Goal: Information Seeking & Learning: Learn about a topic

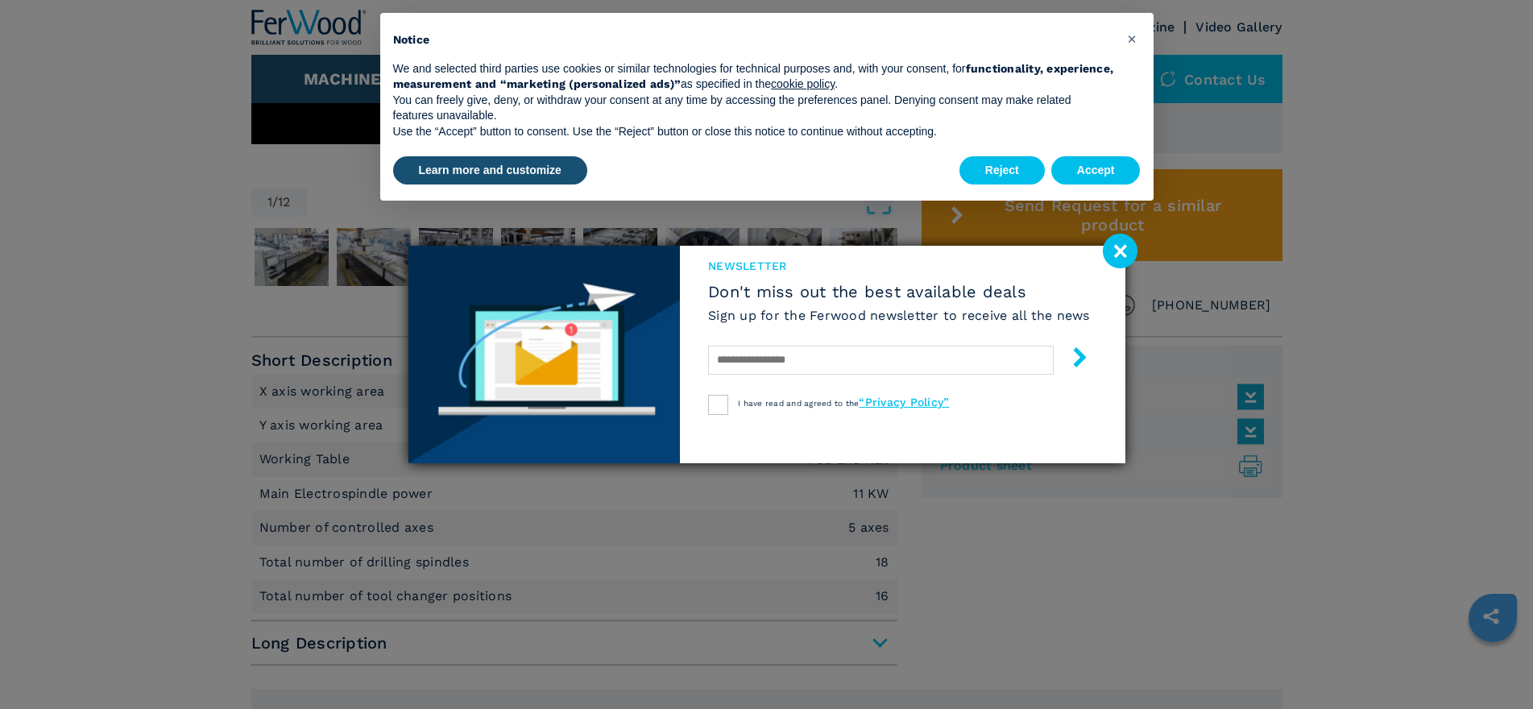
scroll to position [725, 0]
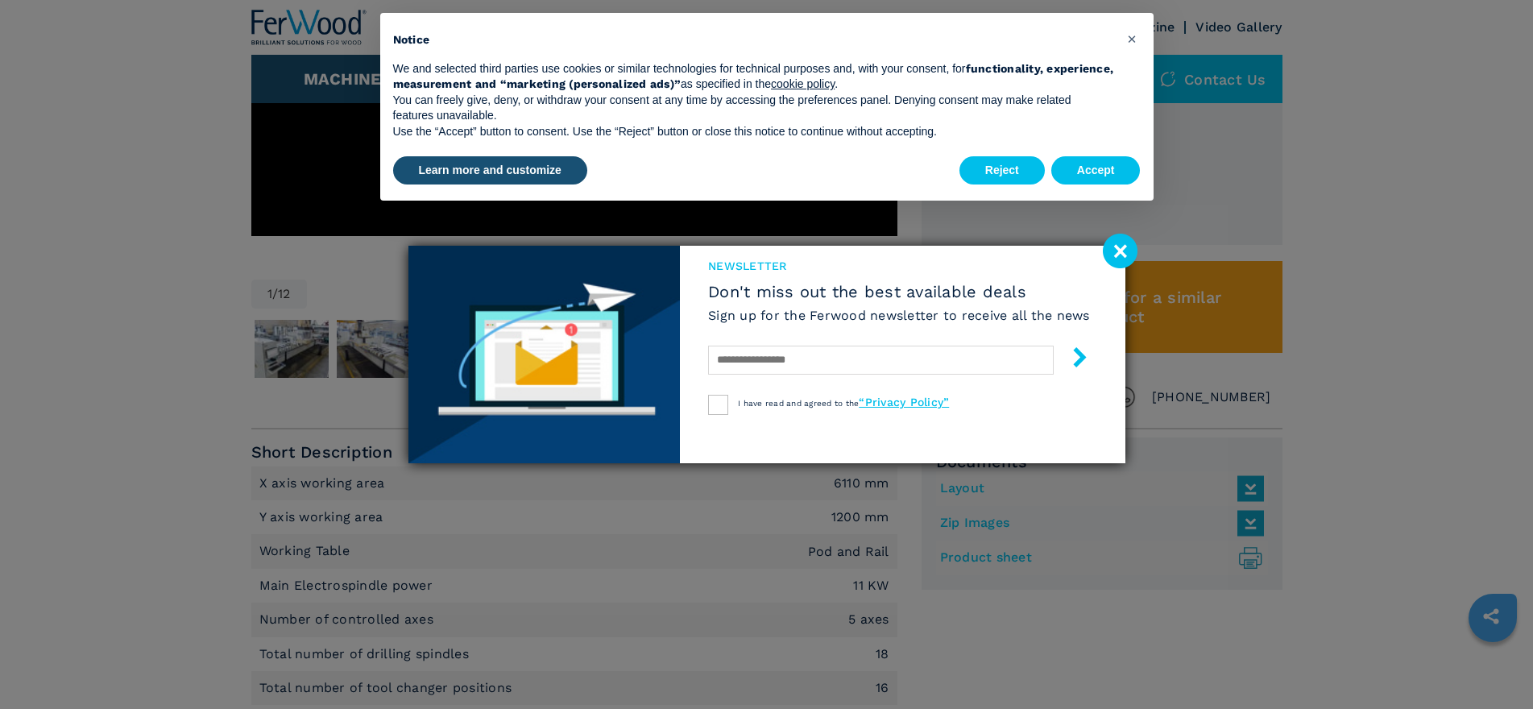
click at [1128, 249] on image at bounding box center [1120, 251] width 35 height 35
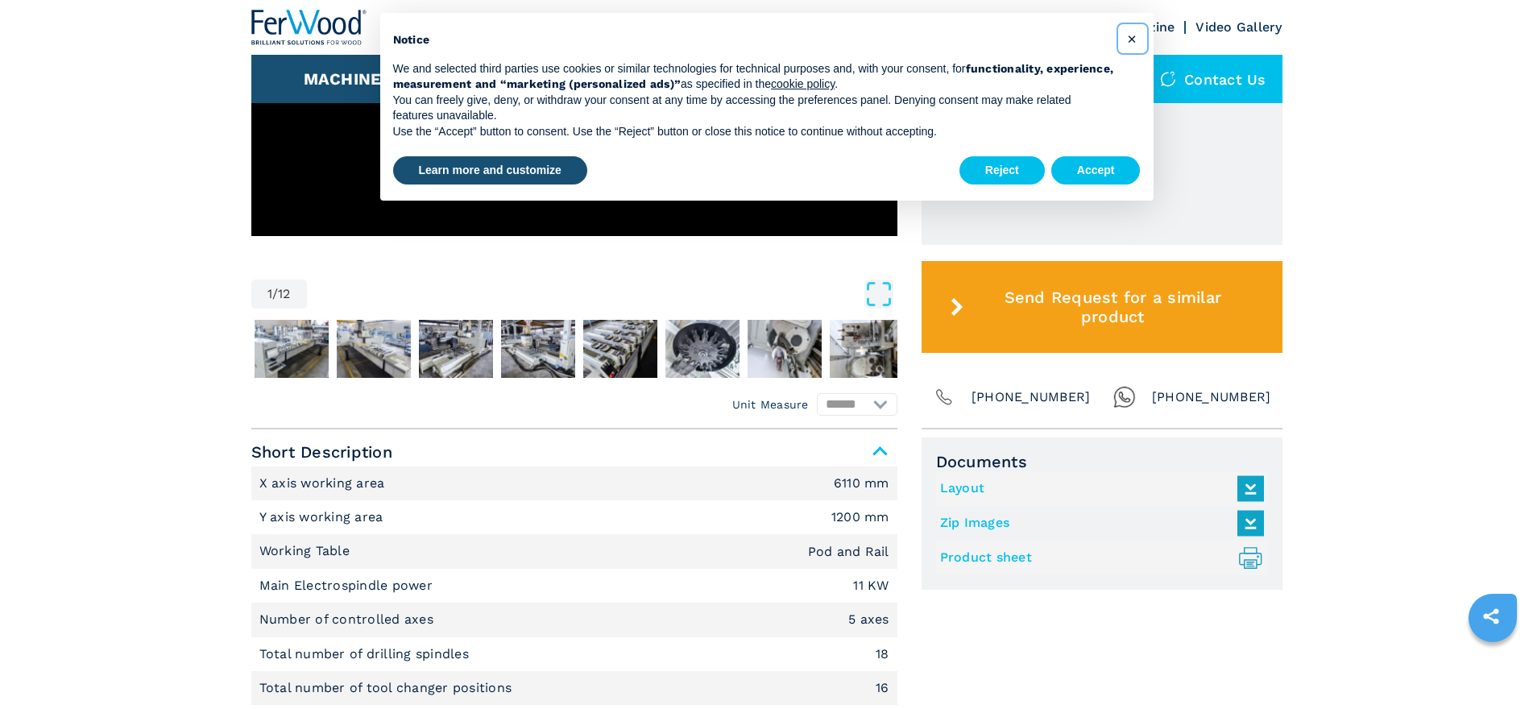
click at [1133, 35] on span "×" at bounding box center [1132, 38] width 10 height 19
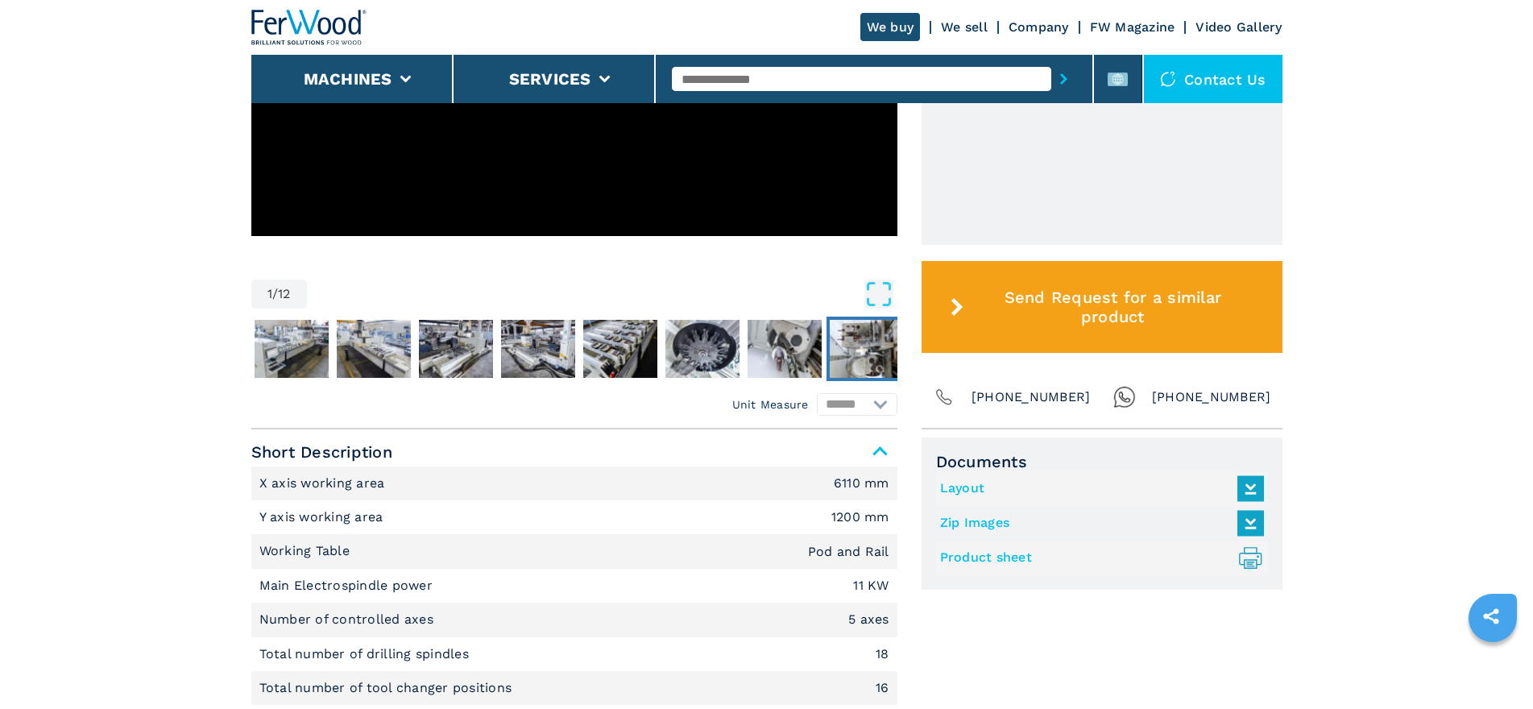
click at [858, 331] on img "Go to Slide 9" at bounding box center [867, 349] width 74 height 58
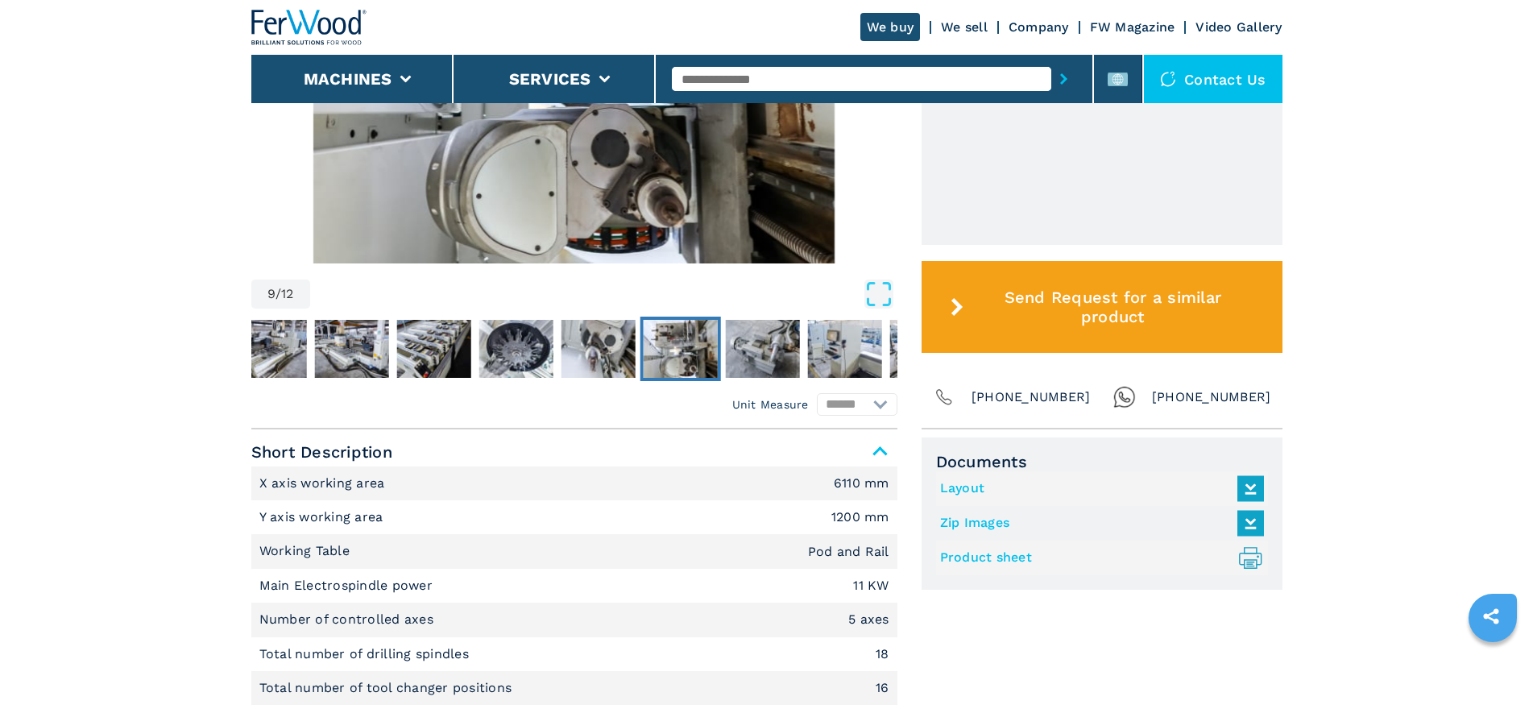
scroll to position [483, 0]
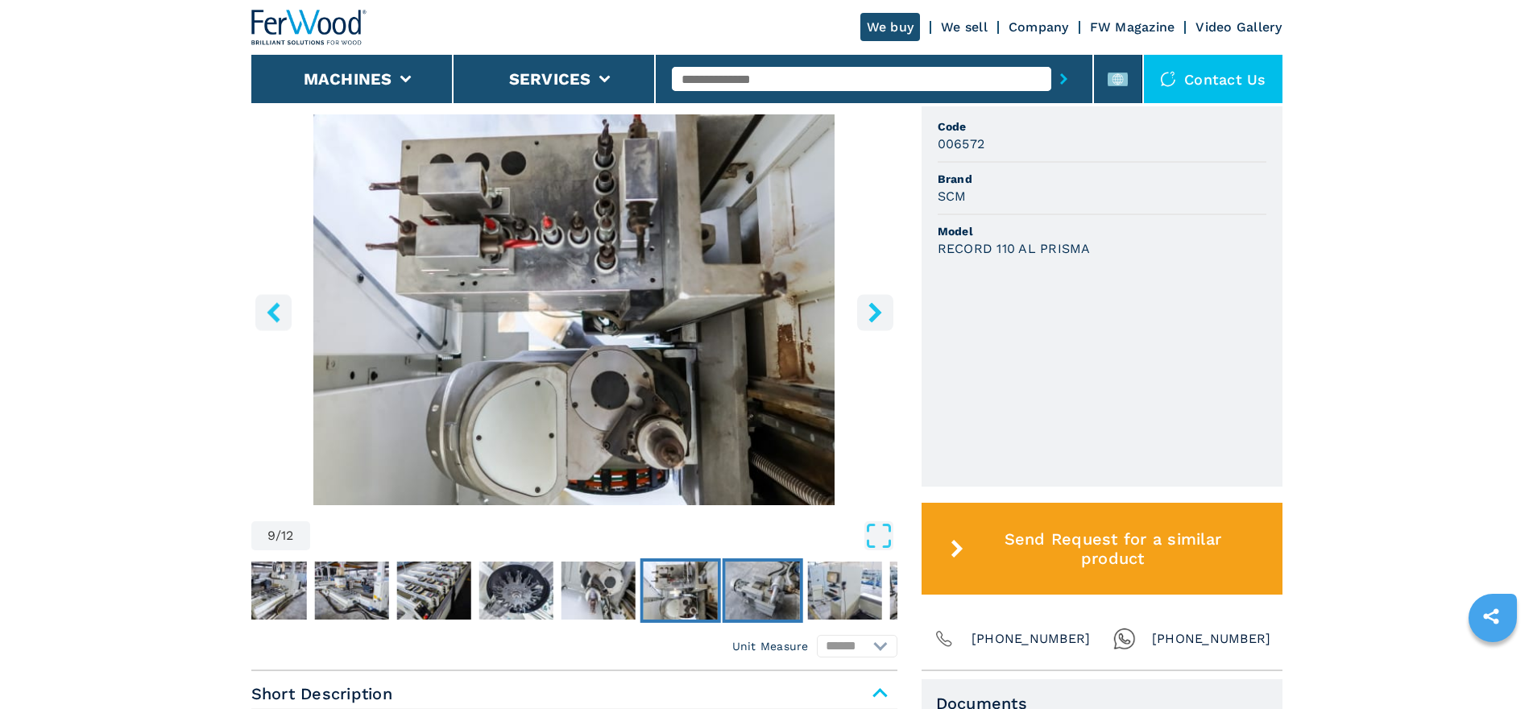
click at [778, 600] on img "Go to Slide 10" at bounding box center [762, 591] width 74 height 58
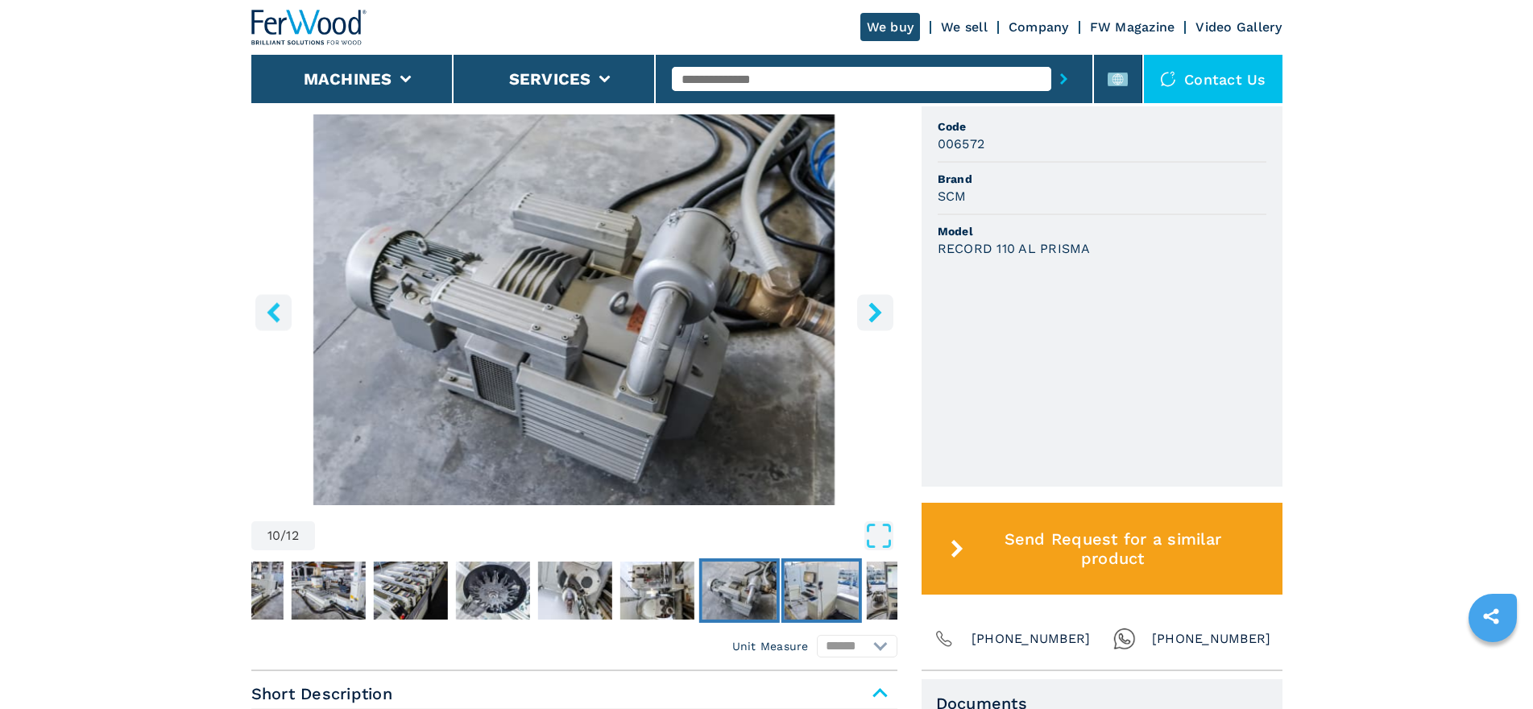
click at [814, 597] on img "Go to Slide 11" at bounding box center [821, 591] width 74 height 58
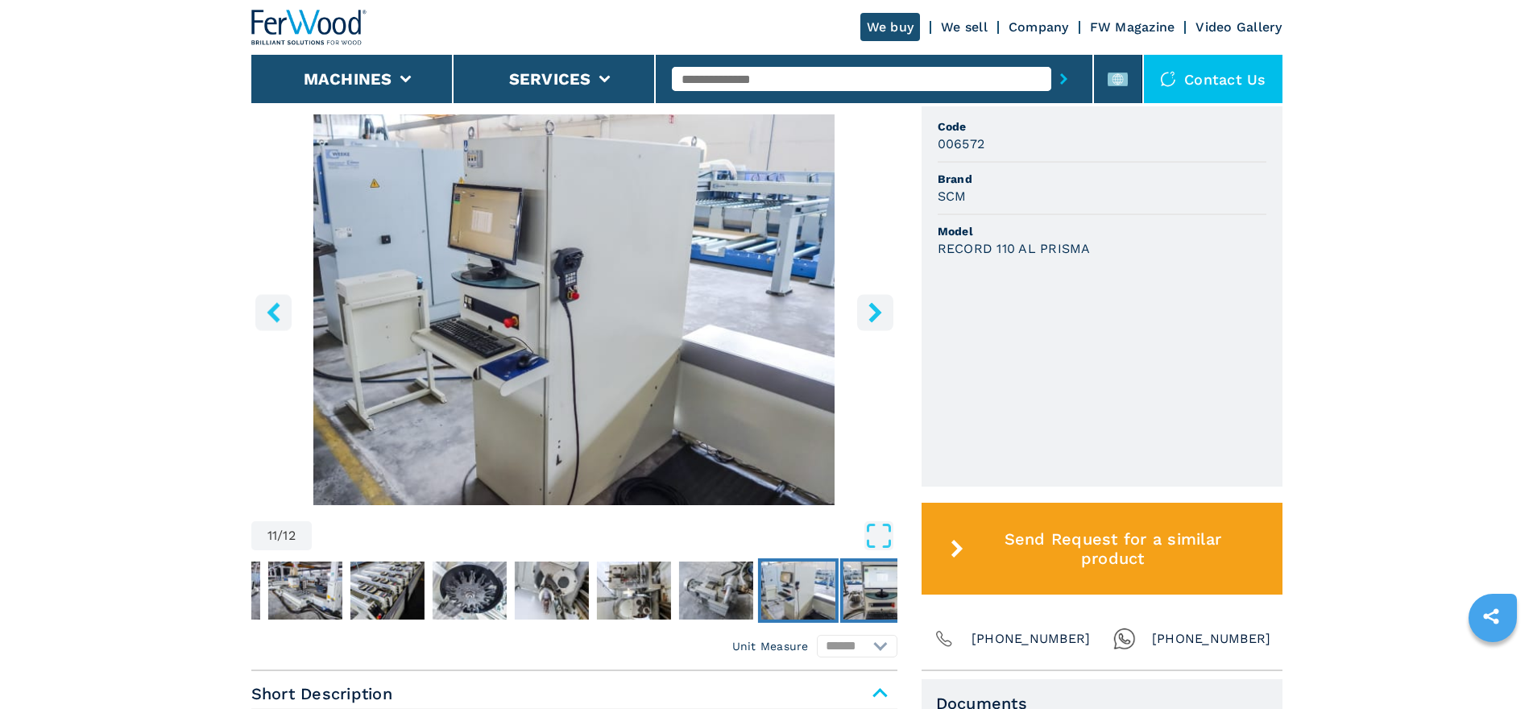
click at [875, 583] on img "Go to Slide 12" at bounding box center [880, 591] width 74 height 58
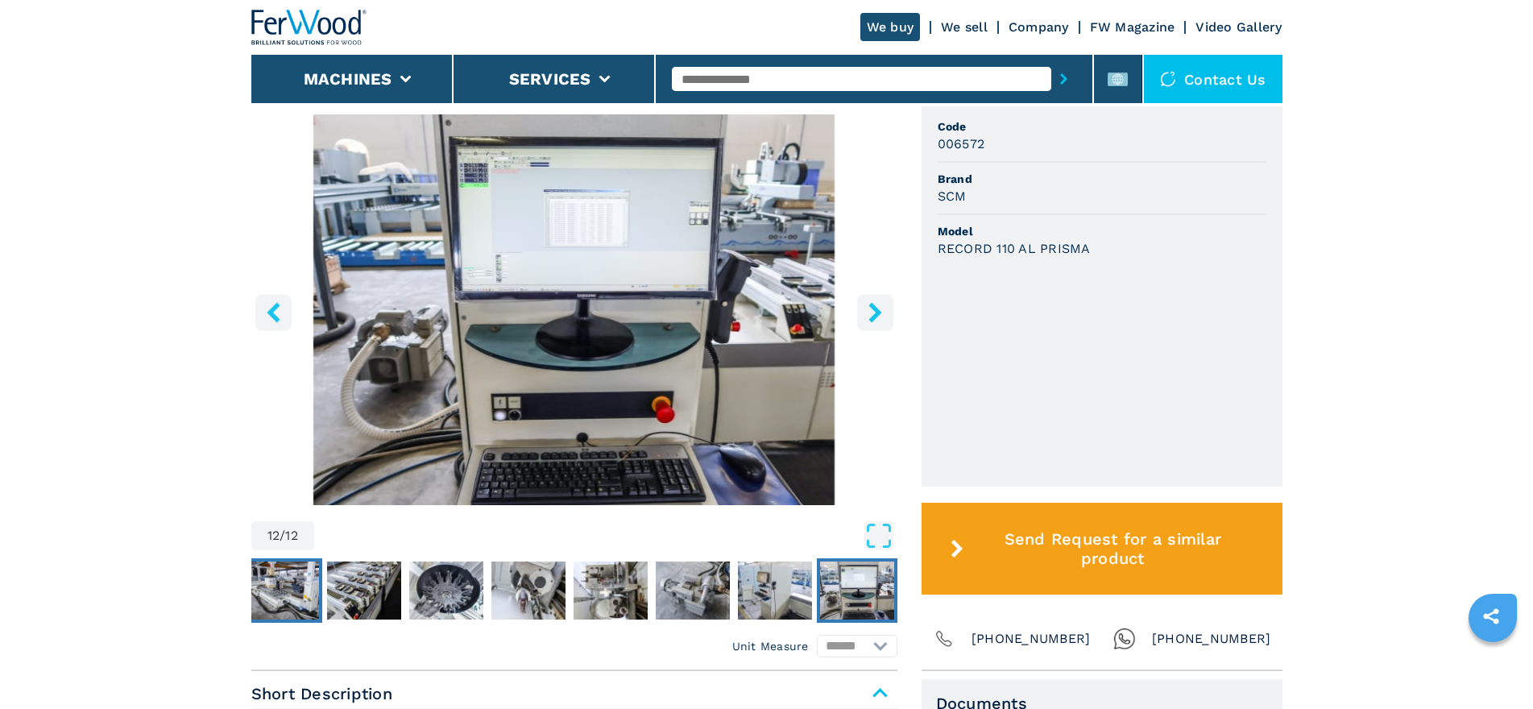
click at [279, 583] on img "Go to Slide 5" at bounding box center [282, 591] width 74 height 58
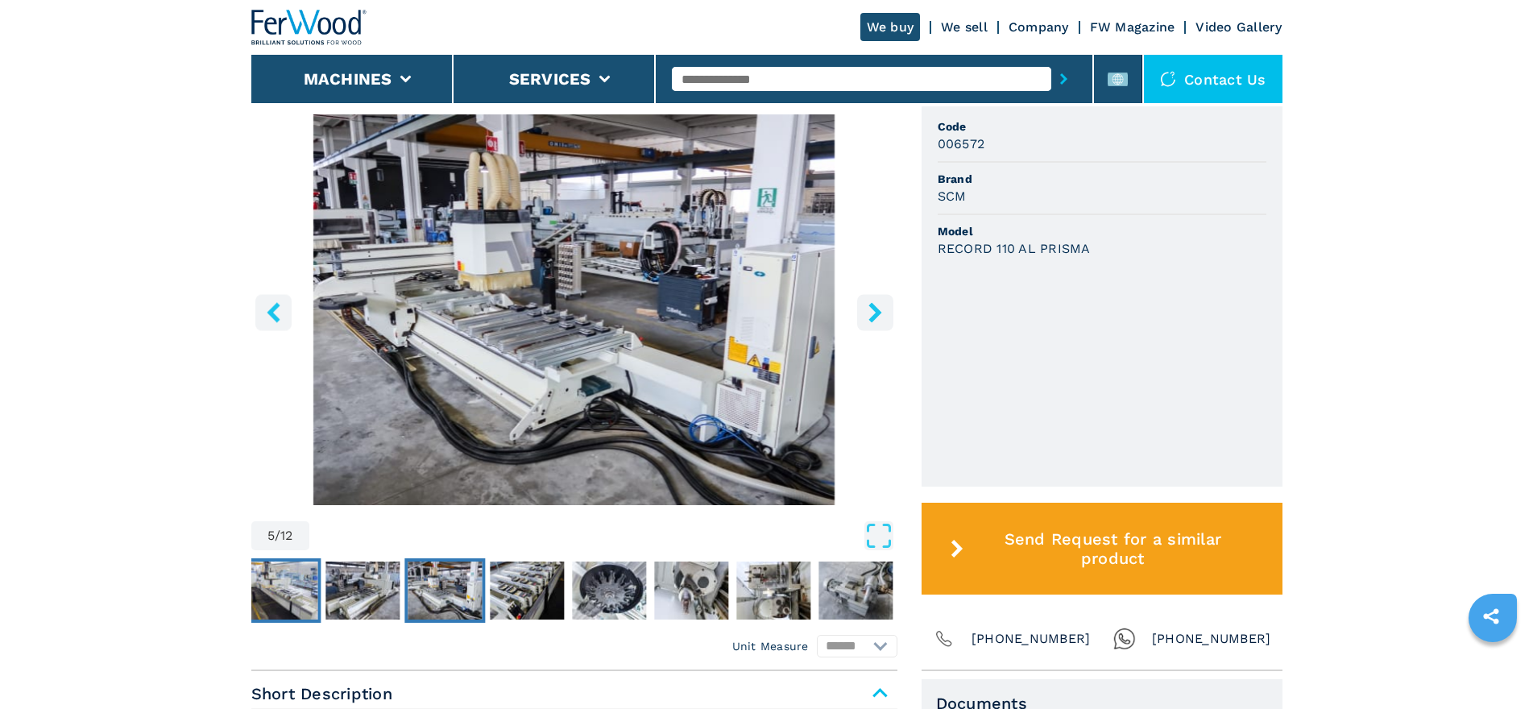
click at [275, 583] on img "Go to Slide 3" at bounding box center [280, 591] width 74 height 58
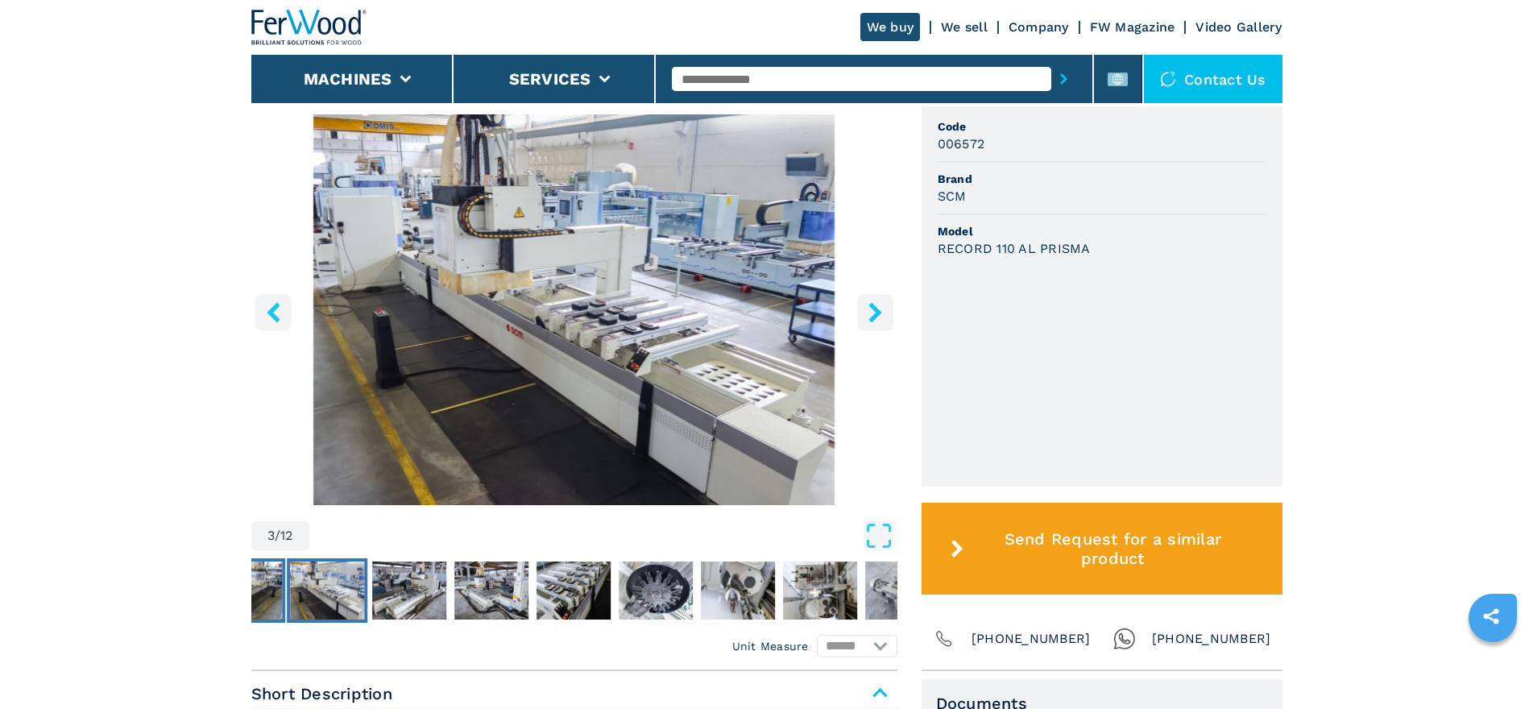
click at [269, 583] on img "Go to Slide 2" at bounding box center [245, 591] width 74 height 58
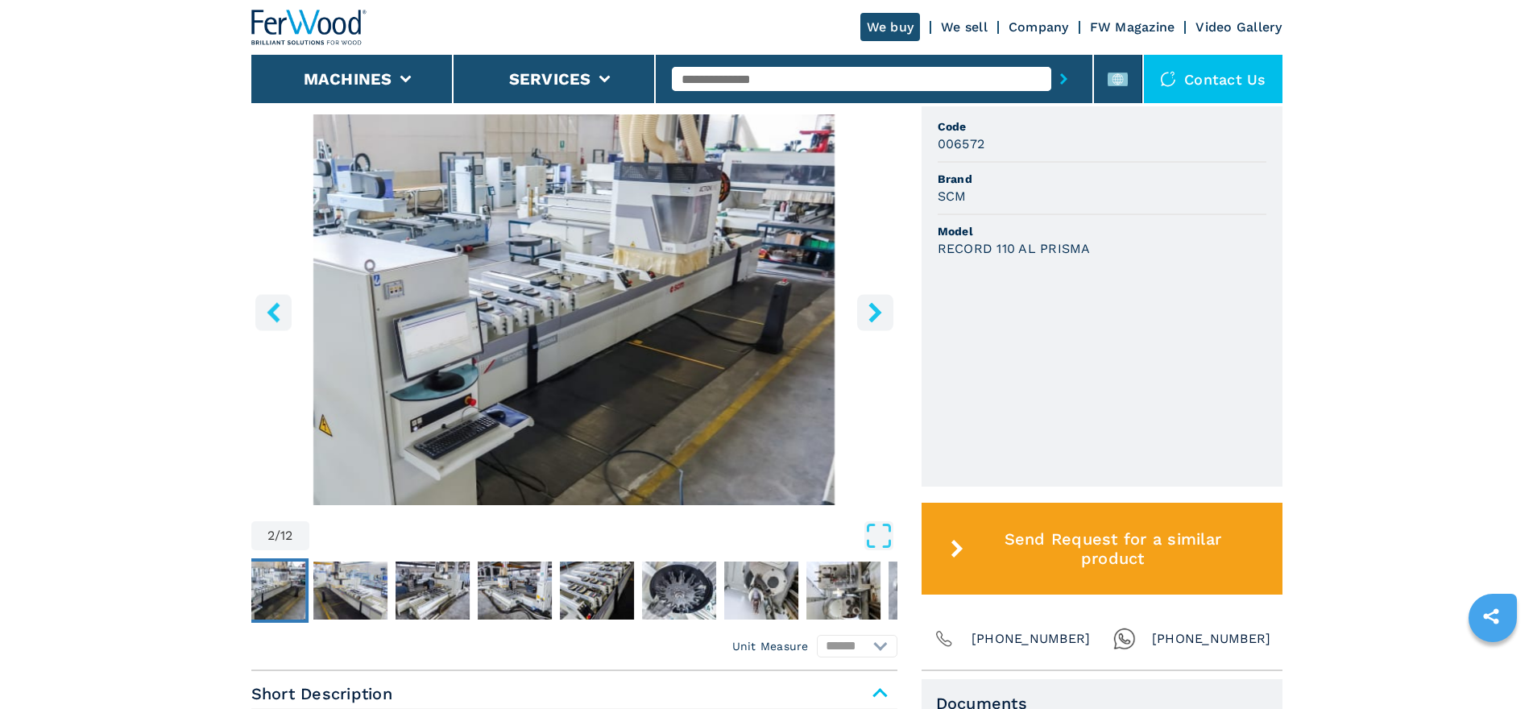
click at [275, 317] on icon "left-button" at bounding box center [273, 312] width 13 height 20
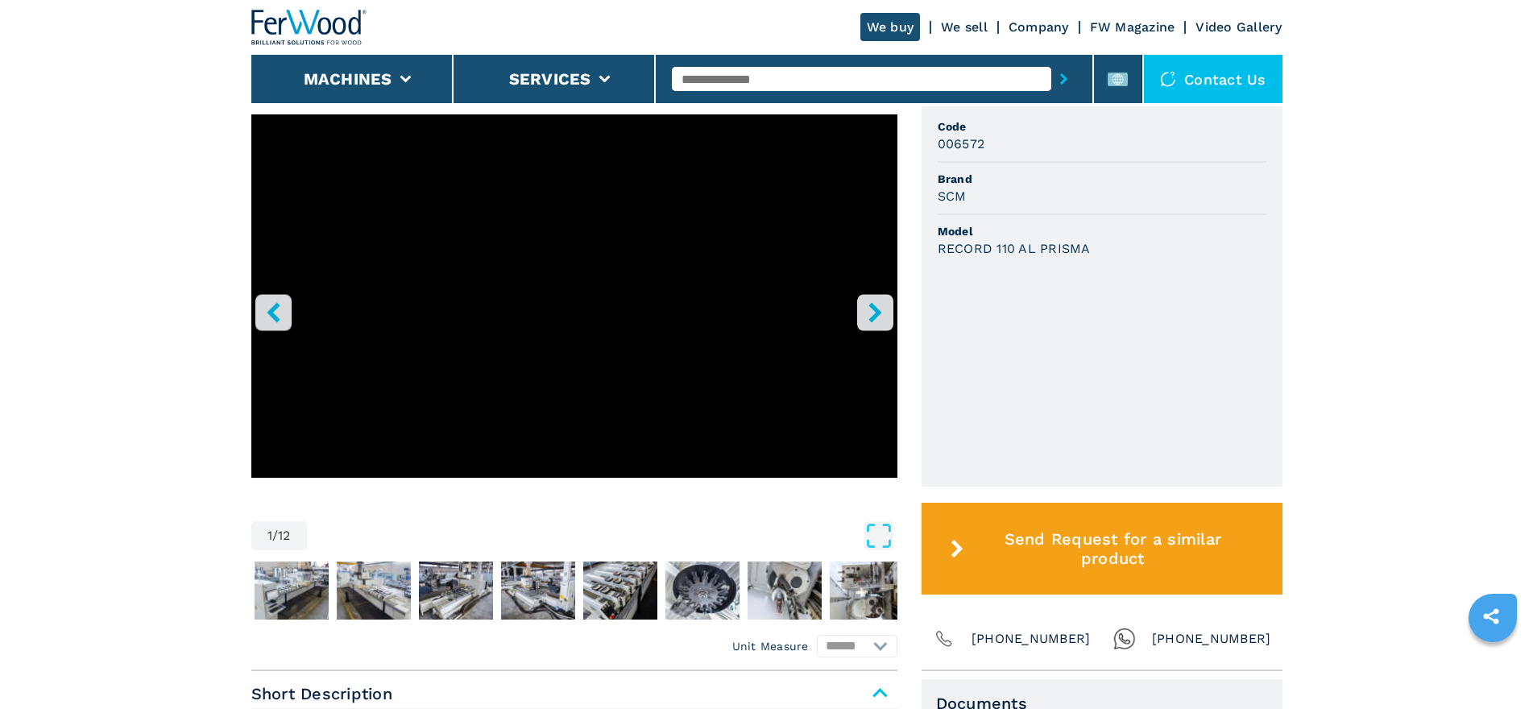
click at [881, 309] on icon "right-button" at bounding box center [875, 312] width 20 height 20
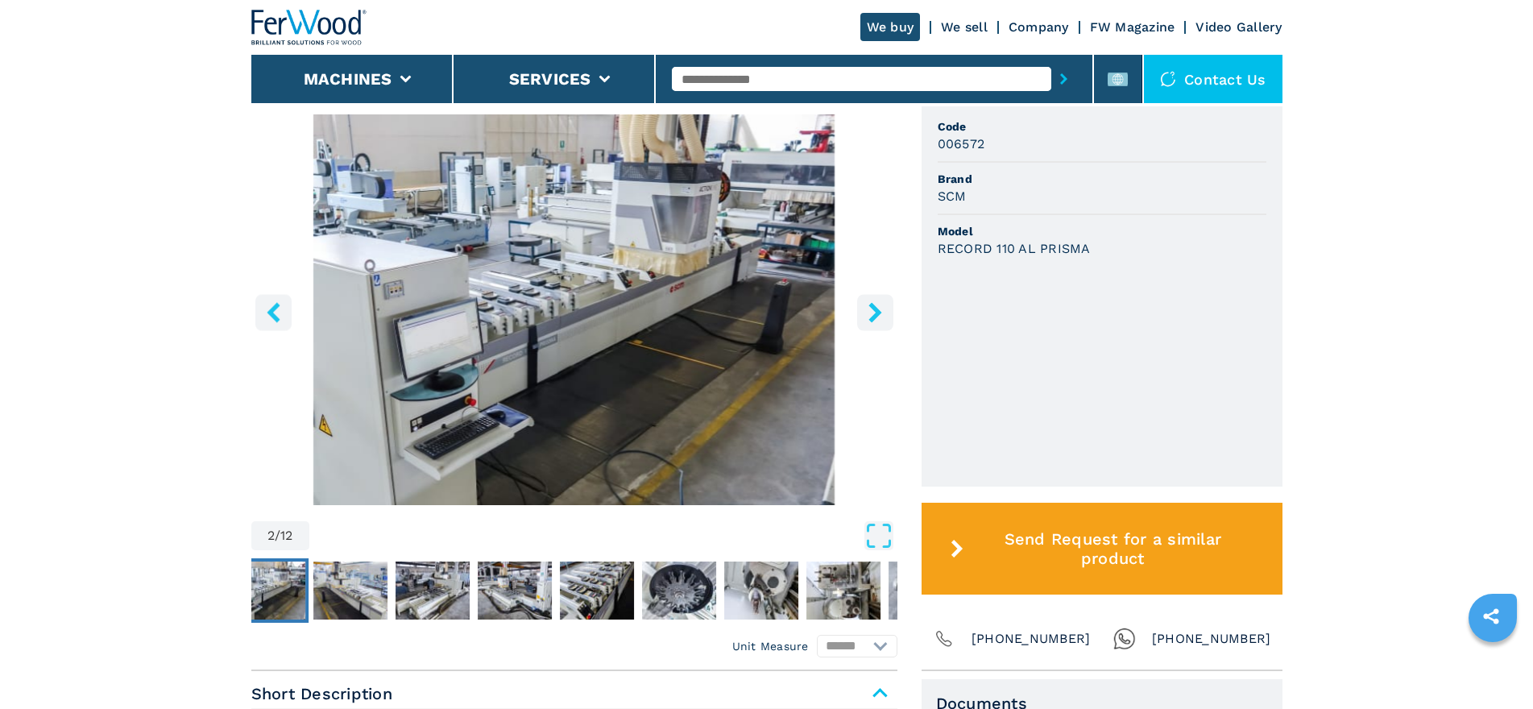
click at [873, 312] on icon "right-button" at bounding box center [875, 312] width 20 height 20
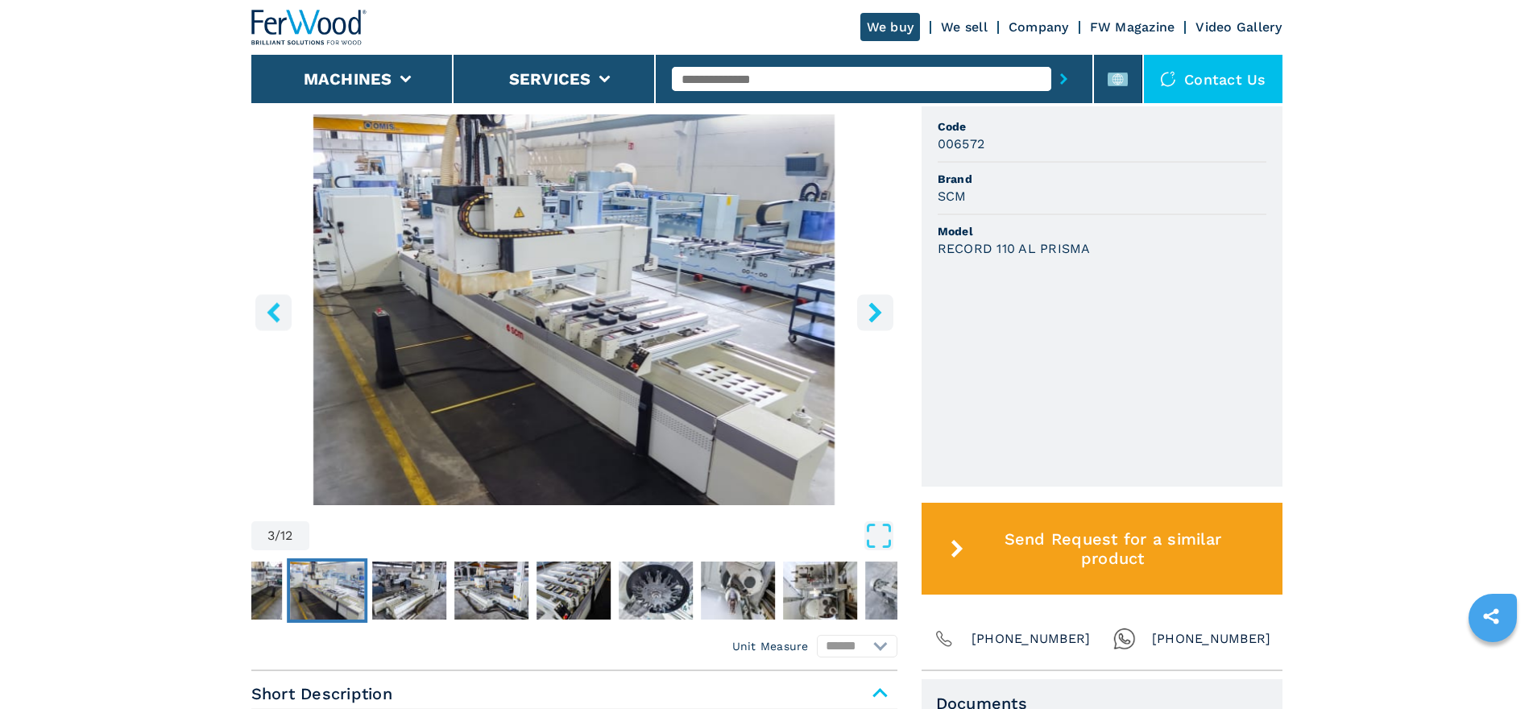
click at [873, 312] on icon "right-button" at bounding box center [875, 312] width 20 height 20
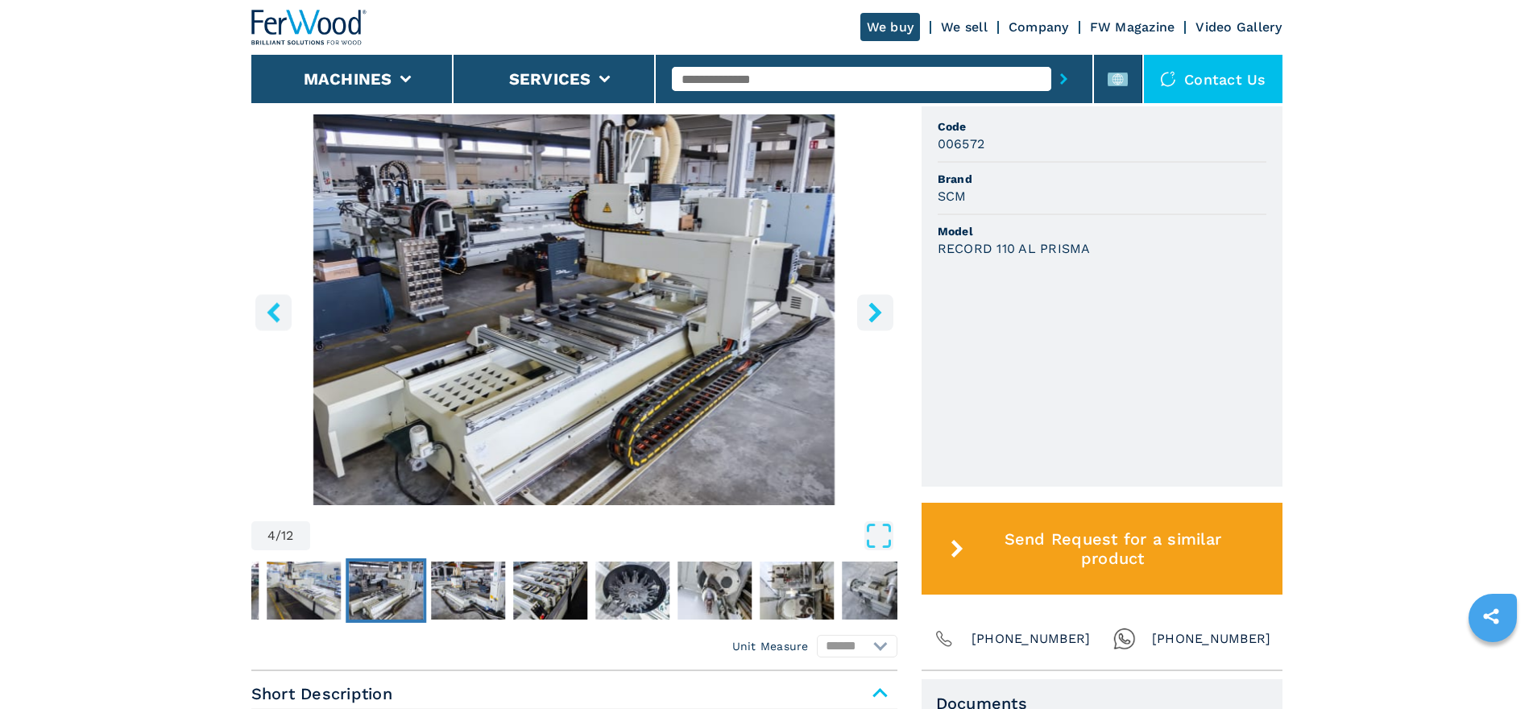
click at [873, 312] on icon "right-button" at bounding box center [875, 312] width 20 height 20
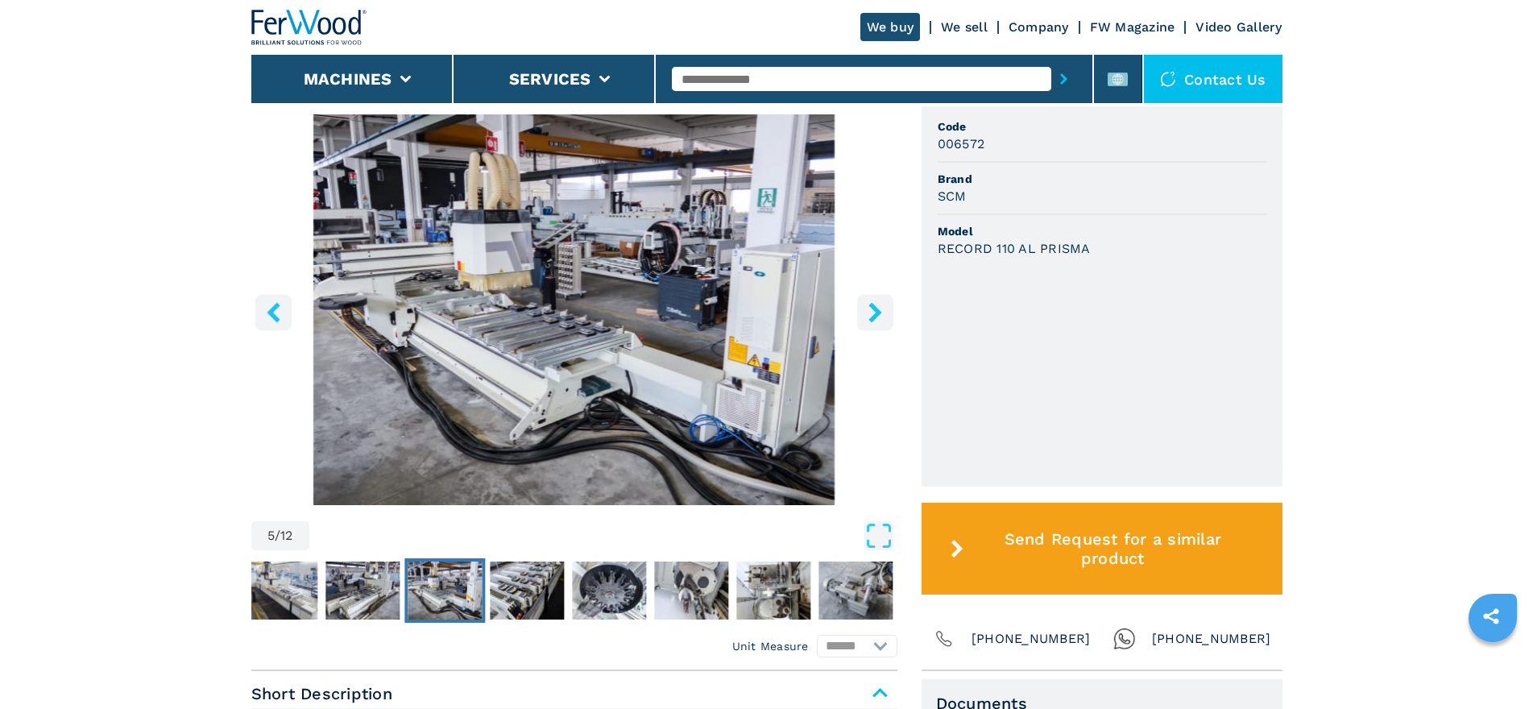
click at [873, 312] on icon "right-button" at bounding box center [875, 312] width 20 height 20
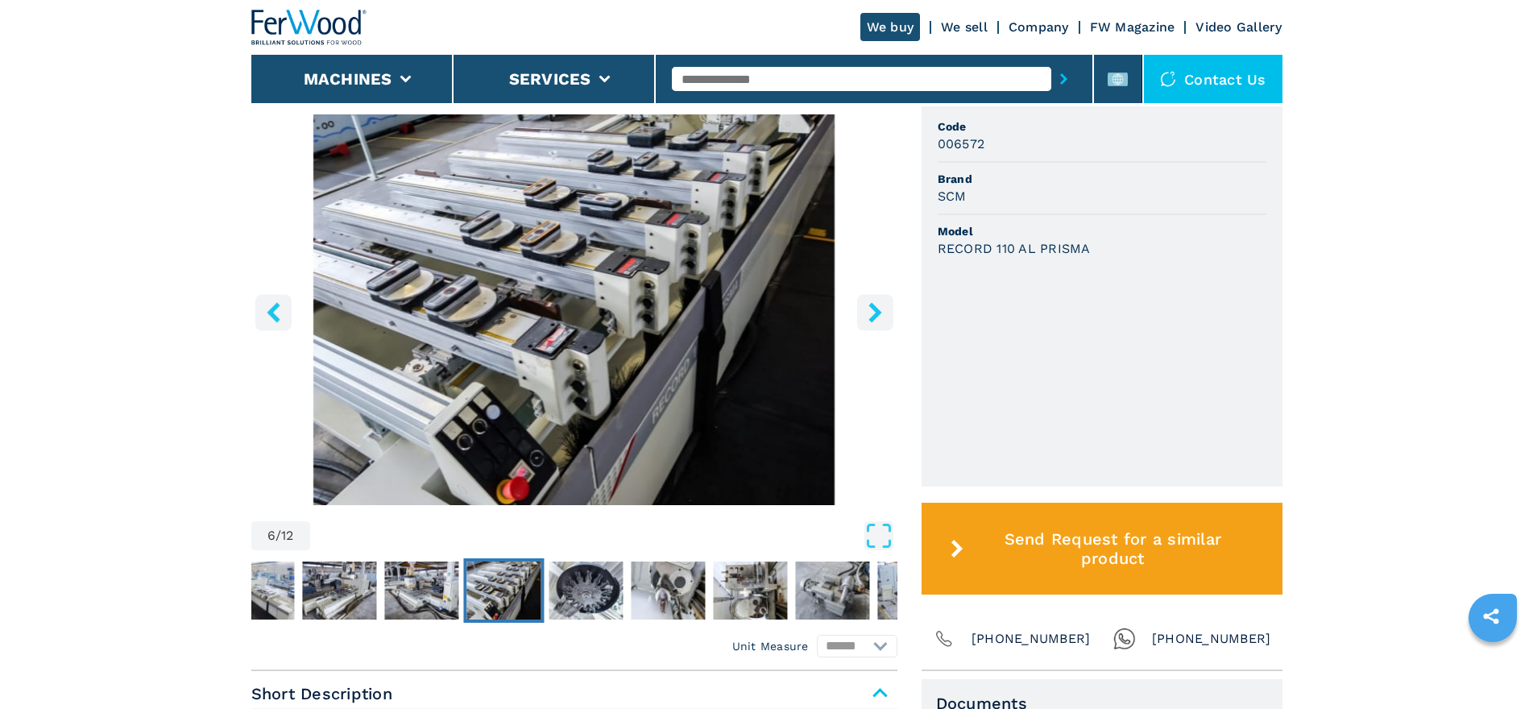
click at [873, 312] on icon "right-button" at bounding box center [875, 312] width 20 height 20
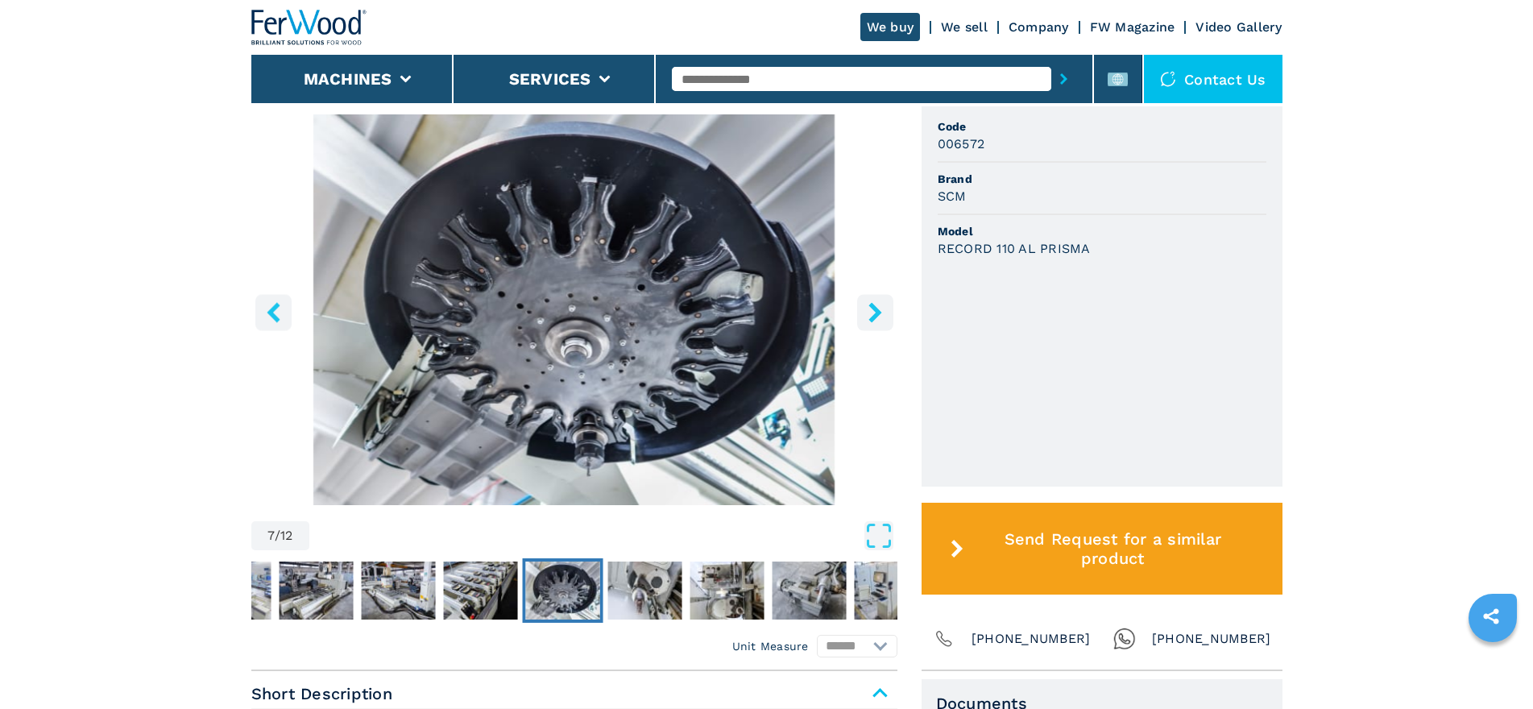
click at [873, 312] on icon "right-button" at bounding box center [875, 312] width 20 height 20
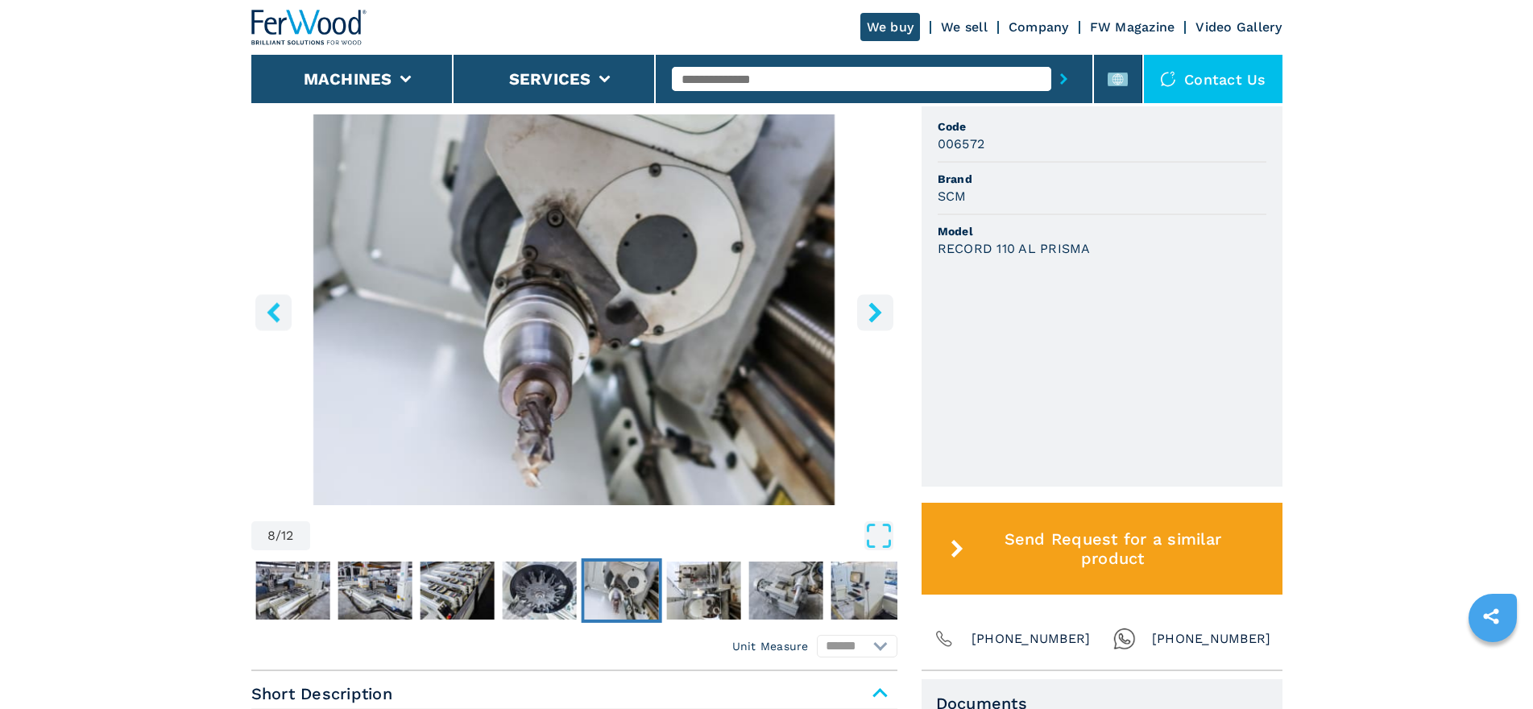
click at [873, 312] on icon "right-button" at bounding box center [875, 312] width 20 height 20
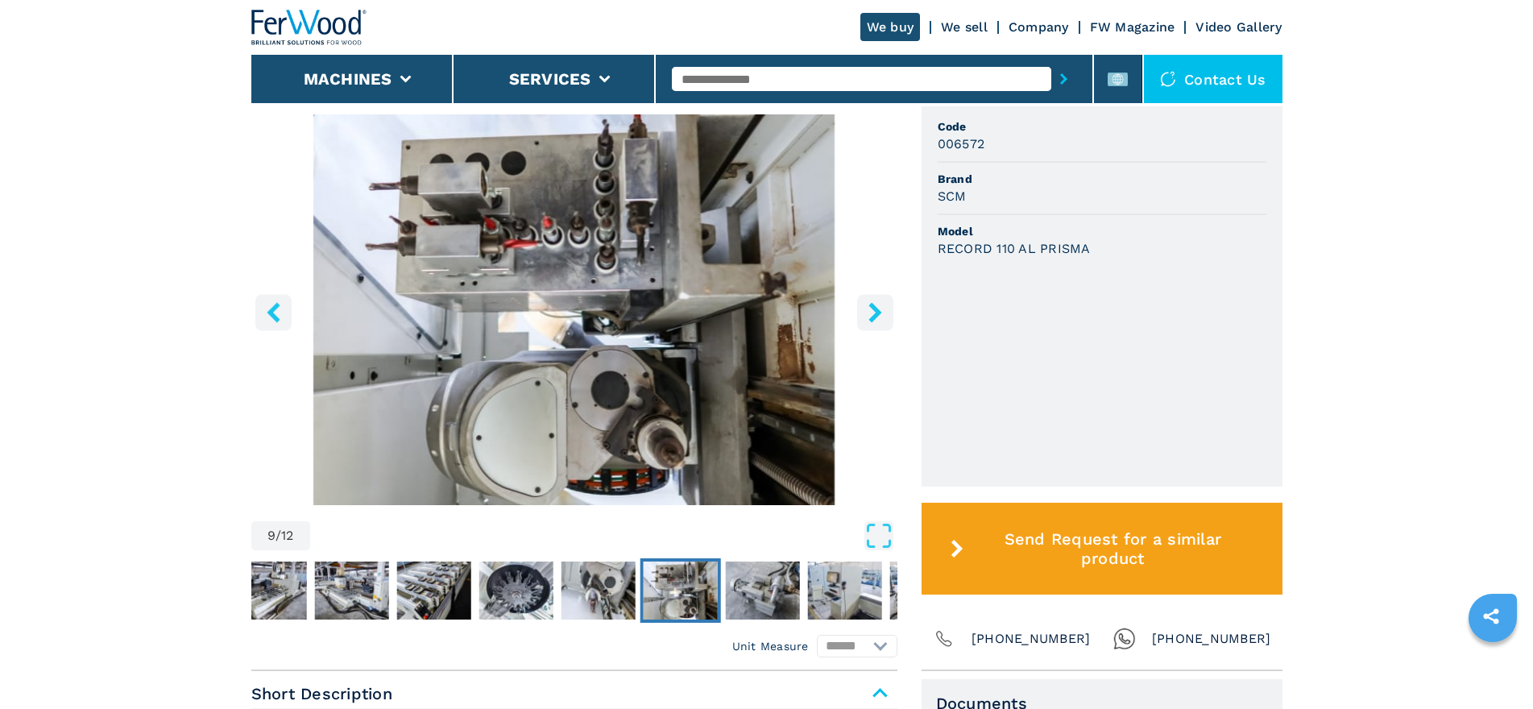
click at [873, 312] on icon "right-button" at bounding box center [875, 312] width 20 height 20
